Goal: Task Accomplishment & Management: Use online tool/utility

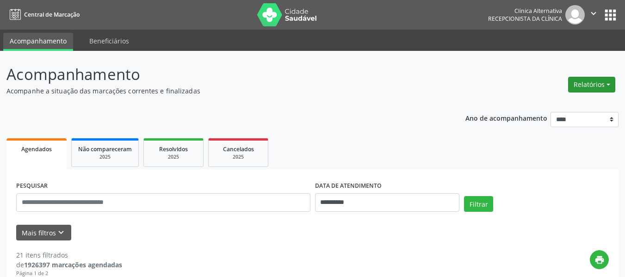
click at [592, 81] on button "Relatórios" at bounding box center [591, 85] width 47 height 16
click at [551, 100] on link "Agendamentos" at bounding box center [565, 104] width 99 height 13
select select "*"
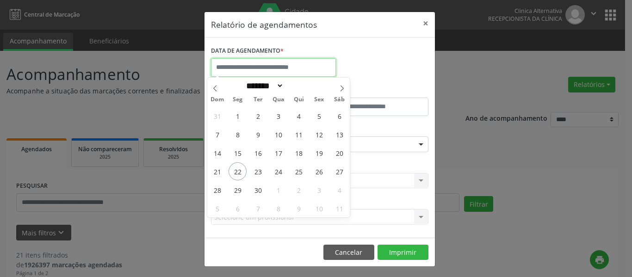
click at [314, 66] on input "text" at bounding box center [273, 67] width 125 height 19
click at [237, 189] on span "29" at bounding box center [238, 190] width 18 height 18
type input "**********"
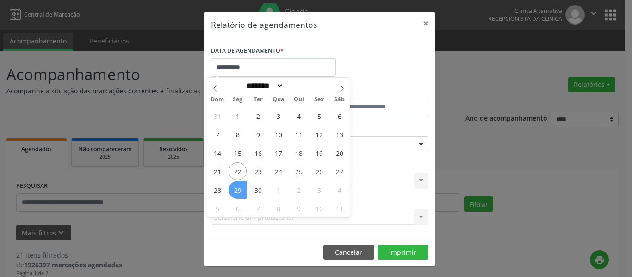
click at [237, 189] on span "29" at bounding box center [238, 190] width 18 height 18
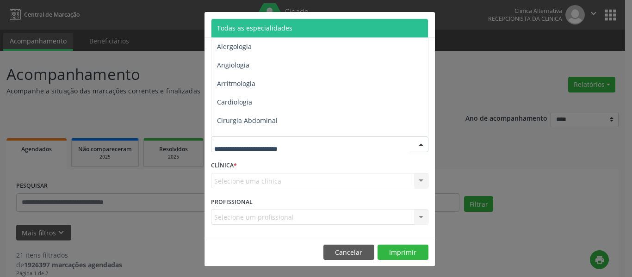
click at [419, 146] on div at bounding box center [421, 145] width 14 height 16
click at [290, 22] on span "Todas as especialidades" at bounding box center [320, 28] width 218 height 19
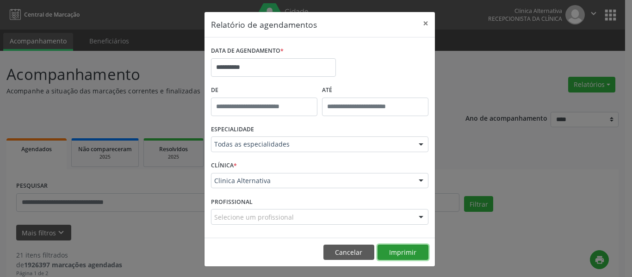
click at [400, 254] on button "Imprimir" at bounding box center [403, 253] width 51 height 16
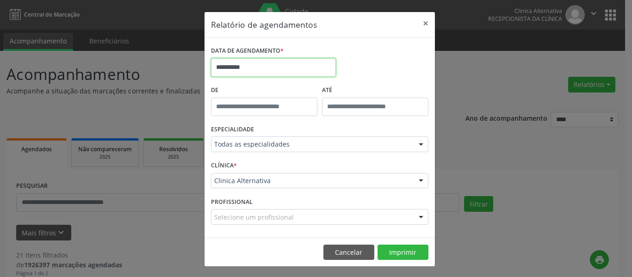
click at [315, 67] on input "**********" at bounding box center [273, 67] width 125 height 19
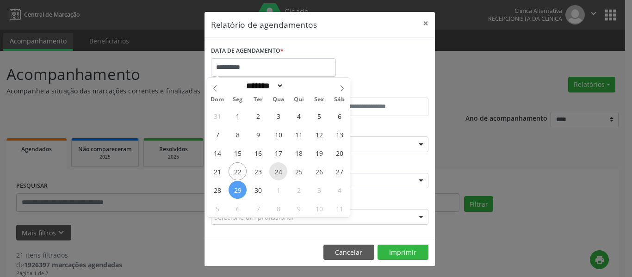
click at [280, 171] on span "24" at bounding box center [278, 171] width 18 height 18
type input "**********"
click at [280, 171] on span "24" at bounding box center [278, 171] width 18 height 18
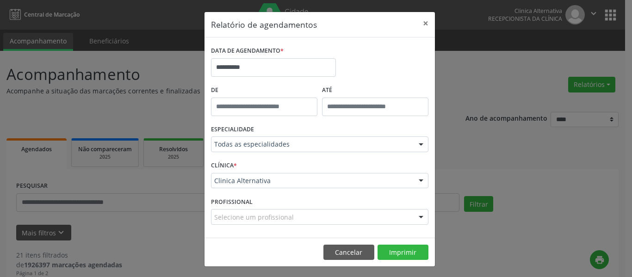
click at [414, 145] on div at bounding box center [421, 145] width 14 height 16
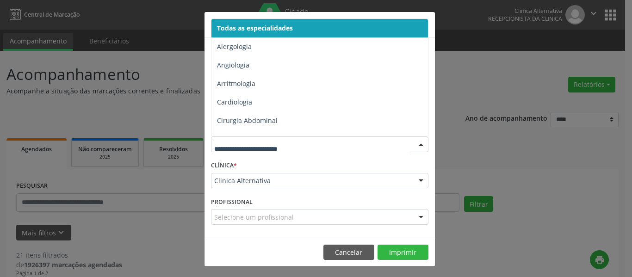
drag, startPoint x: 295, startPoint y: 30, endPoint x: 386, endPoint y: 82, distance: 104.7
click at [298, 31] on span "Todas as especialidades" at bounding box center [320, 28] width 218 height 19
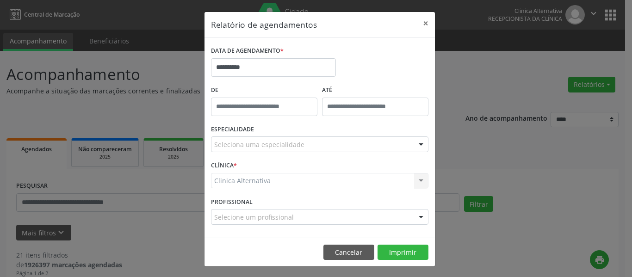
click at [415, 141] on div at bounding box center [421, 145] width 14 height 16
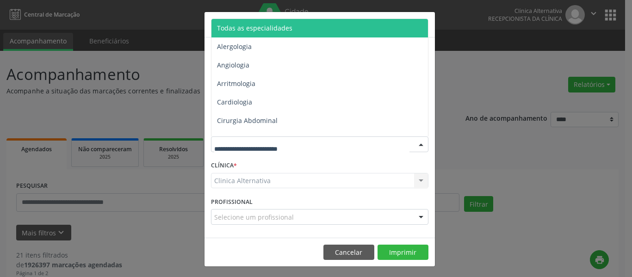
click at [308, 31] on span "Todas as especialidades" at bounding box center [320, 28] width 218 height 19
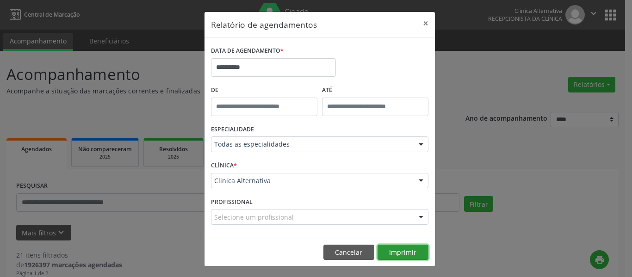
click at [405, 252] on button "Imprimir" at bounding box center [403, 253] width 51 height 16
